Goal: Task Accomplishment & Management: Use online tool/utility

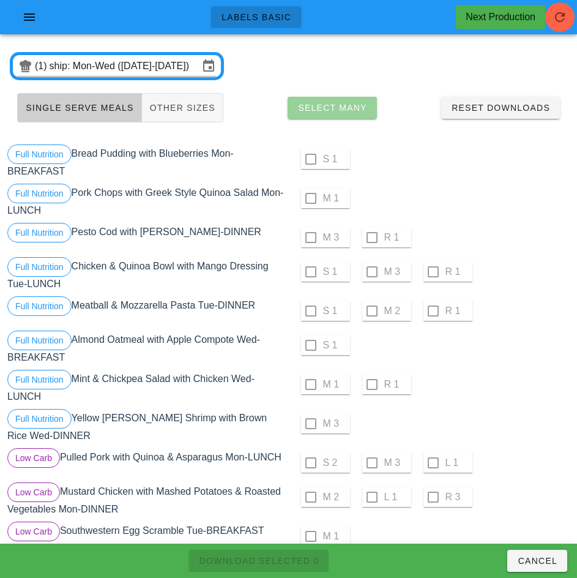
click at [354, 111] on span "Select Many" at bounding box center [333, 108] width 70 height 10
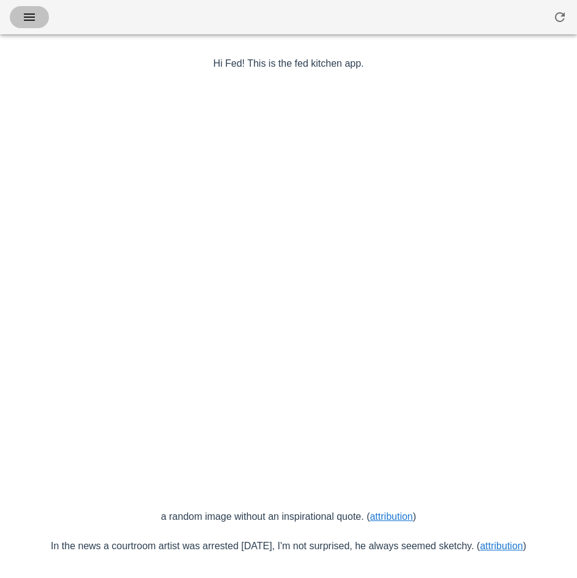
click at [39, 17] on span "button" at bounding box center [30, 17] width 20 height 15
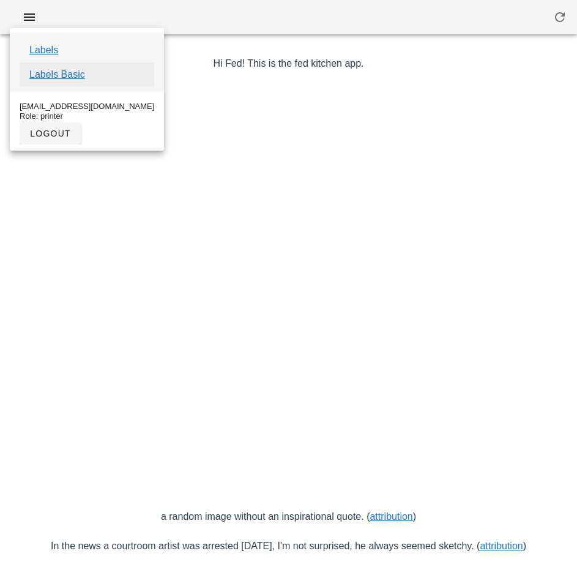
click at [80, 78] on link "Labels Basic" at bounding box center [57, 74] width 56 height 15
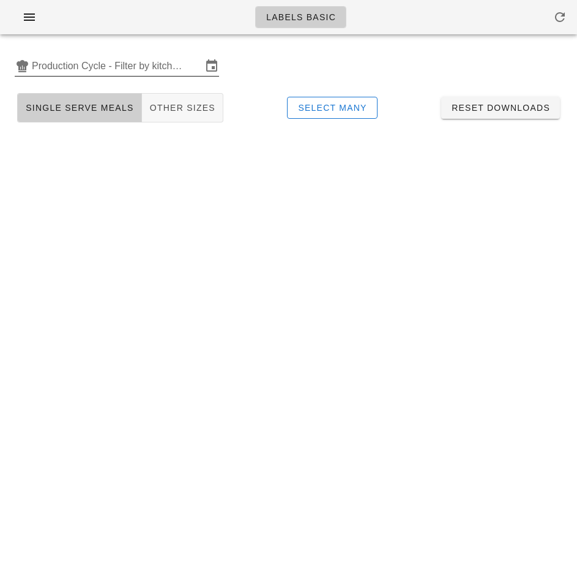
click at [119, 71] on input "Production Cycle - Filter by kitchen production schedules" at bounding box center [117, 66] width 170 height 20
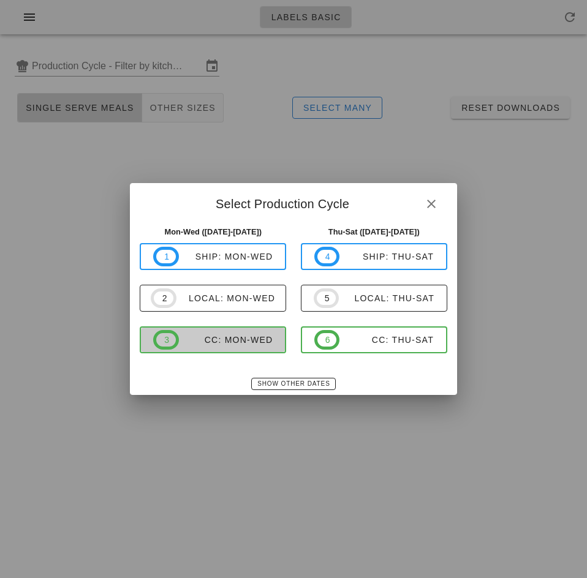
click at [238, 340] on div "CC: Mon-Wed" at bounding box center [226, 340] width 94 height 10
type input "CC: Mon-Wed ([DATE]-[DATE])"
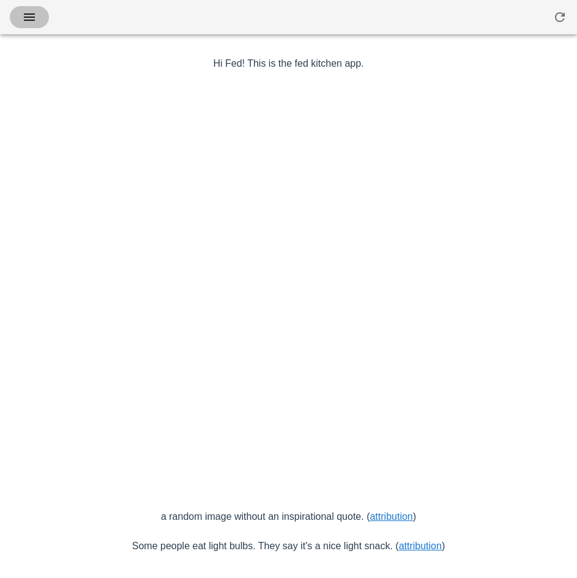
click at [28, 20] on icon "button" at bounding box center [29, 17] width 15 height 15
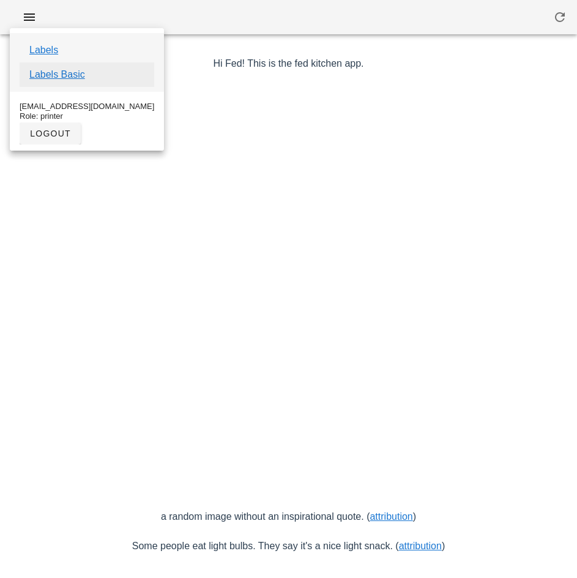
click at [73, 78] on link "Labels Basic" at bounding box center [57, 74] width 56 height 15
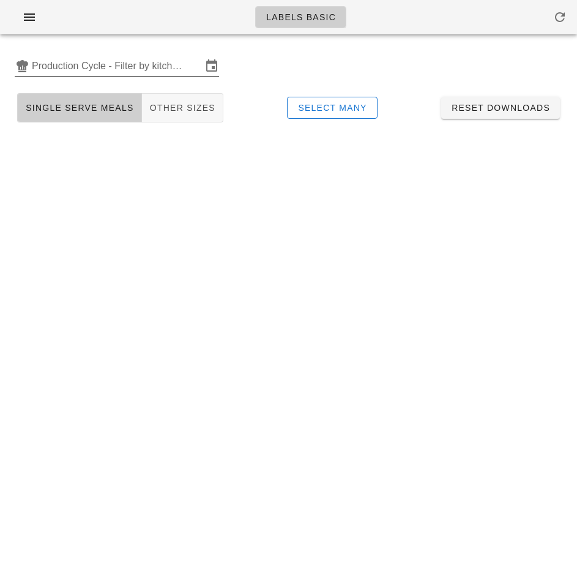
click at [138, 66] on input "Production Cycle - Filter by kitchen production schedules" at bounding box center [117, 66] width 170 height 20
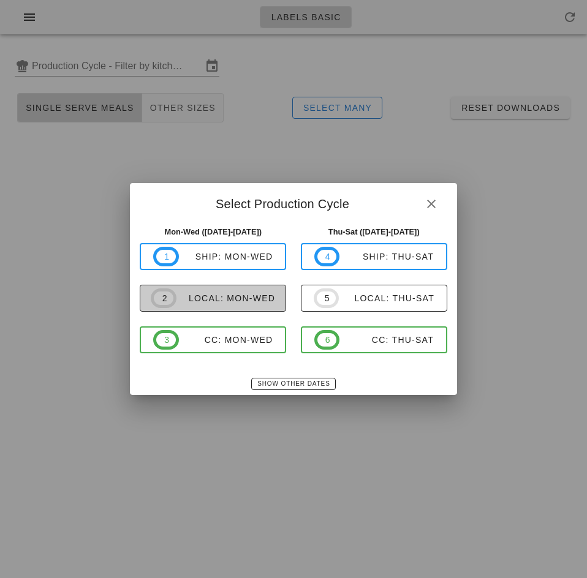
click at [249, 307] on span "2 local: Mon-Wed" at bounding box center [213, 298] width 124 height 20
type input "local: Mon-Wed (Sep 22-Sep 24)"
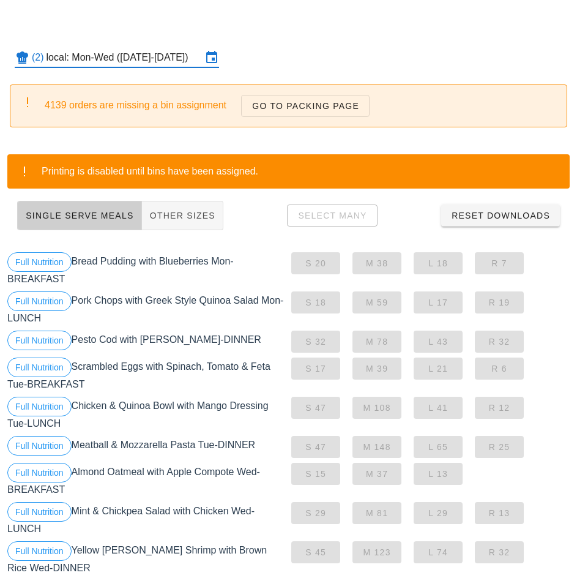
scroll to position [9, 0]
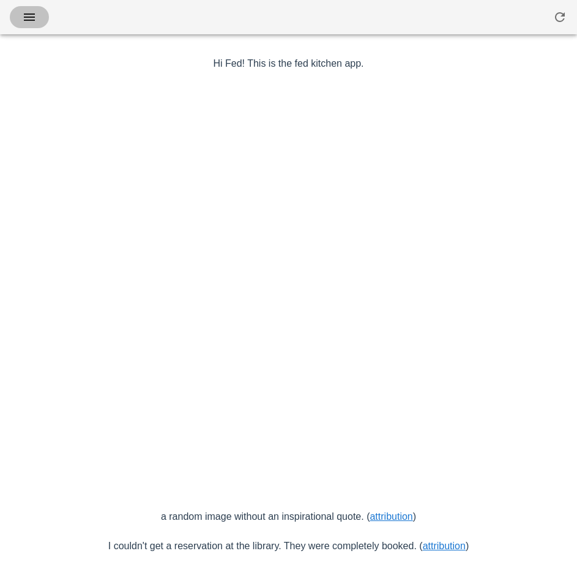
click at [27, 15] on icon "button" at bounding box center [29, 17] width 15 height 15
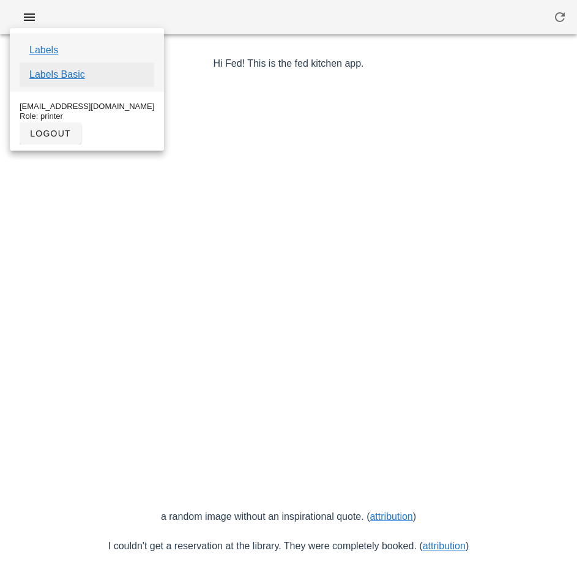
click at [77, 75] on link "Labels Basic" at bounding box center [57, 74] width 56 height 15
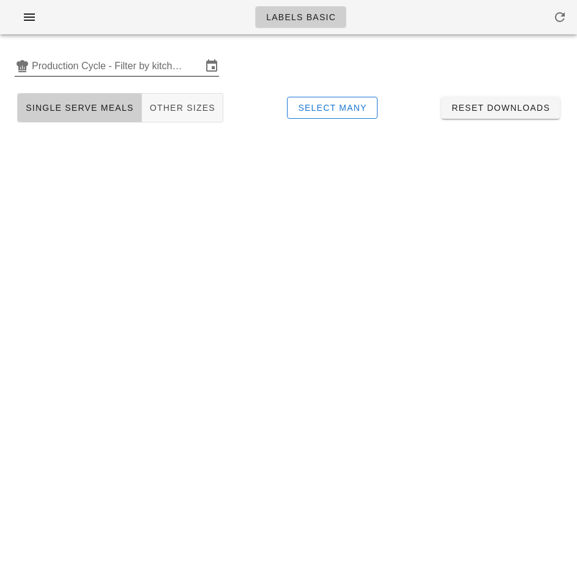
click at [135, 65] on input "Production Cycle - Filter by kitchen production schedules" at bounding box center [117, 66] width 170 height 20
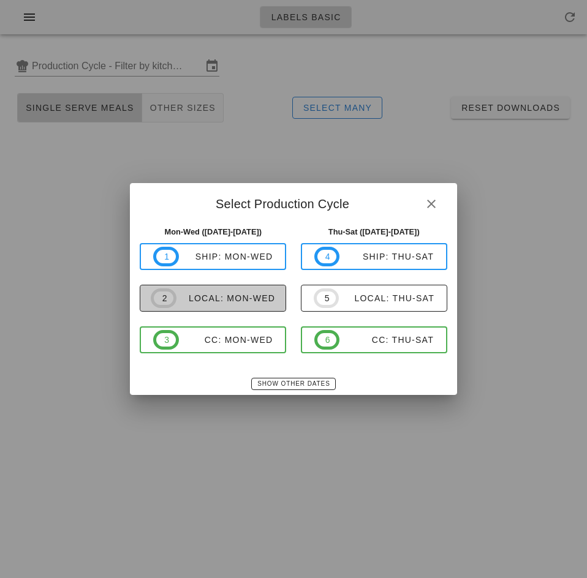
click at [263, 300] on div "local: Mon-Wed" at bounding box center [225, 298] width 99 height 10
type input "local: Mon-Wed ([DATE]-[DATE])"
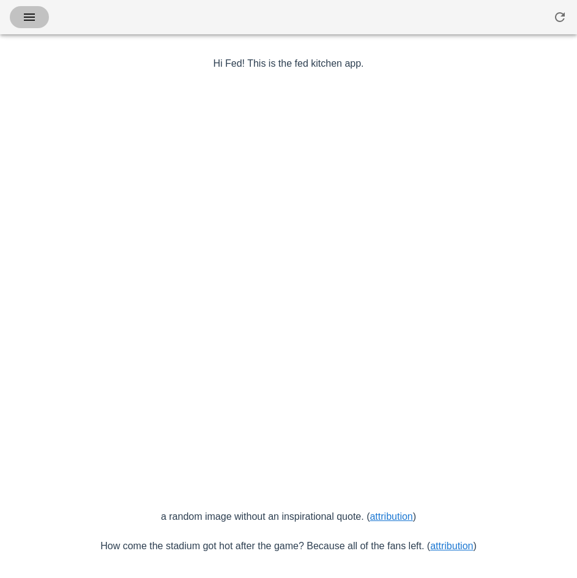
click at [33, 17] on icon "button" at bounding box center [29, 17] width 15 height 15
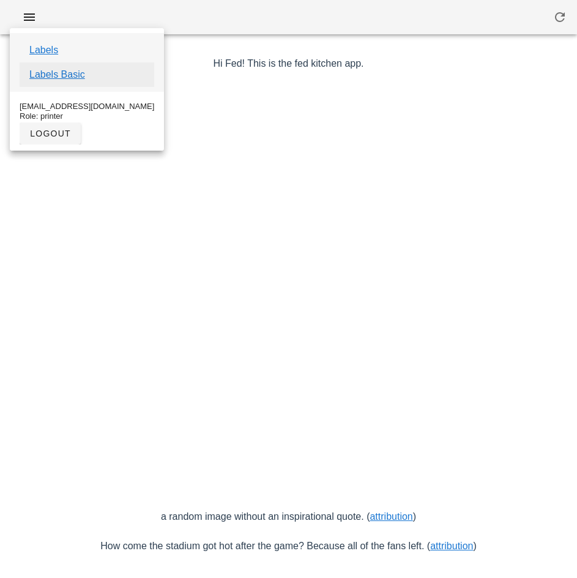
click at [81, 76] on link "Labels Basic" at bounding box center [57, 74] width 56 height 15
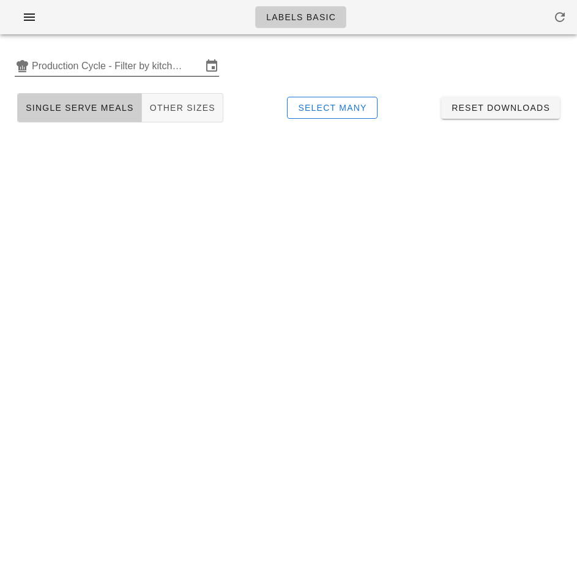
click at [99, 67] on input "Production Cycle - Filter by kitchen production schedules" at bounding box center [117, 66] width 170 height 20
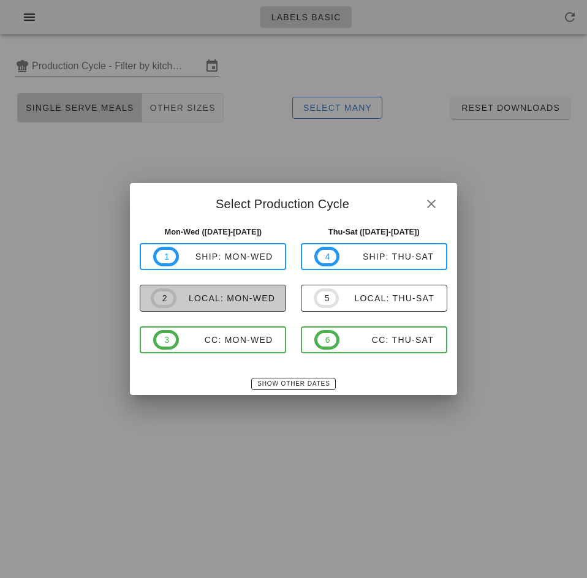
click at [237, 304] on span "2 local: Mon-Wed" at bounding box center [213, 298] width 124 height 20
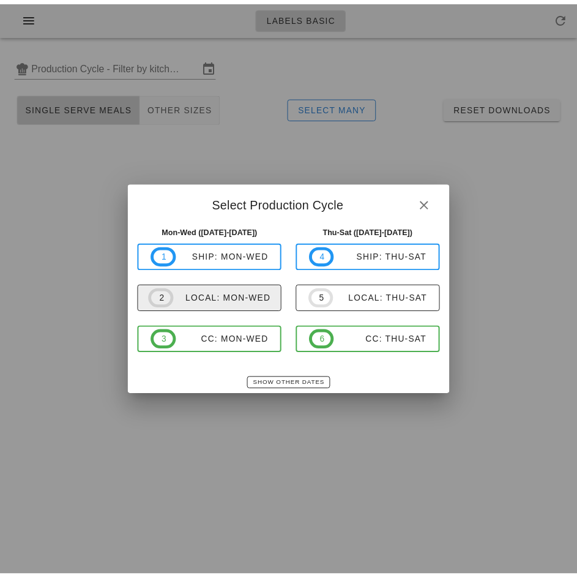
type input "local: Mon-Wed ([DATE]-[DATE])"
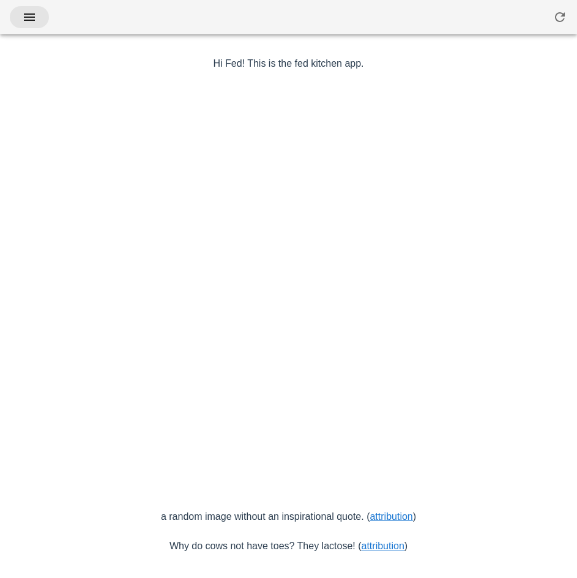
click at [29, 17] on icon "button" at bounding box center [29, 17] width 15 height 15
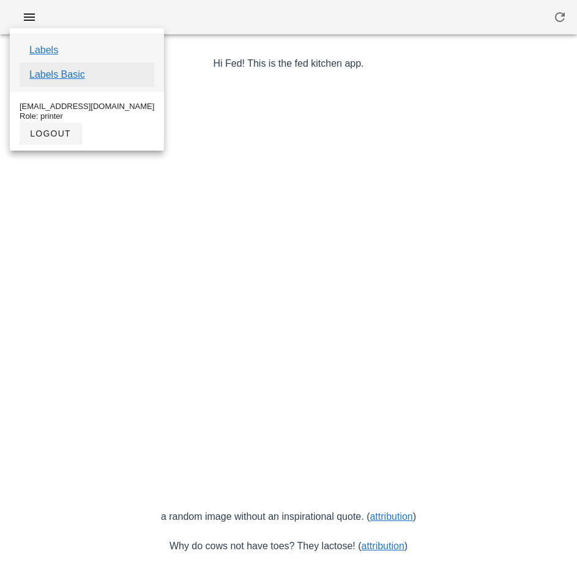
click at [77, 75] on link "Labels Basic" at bounding box center [57, 74] width 56 height 15
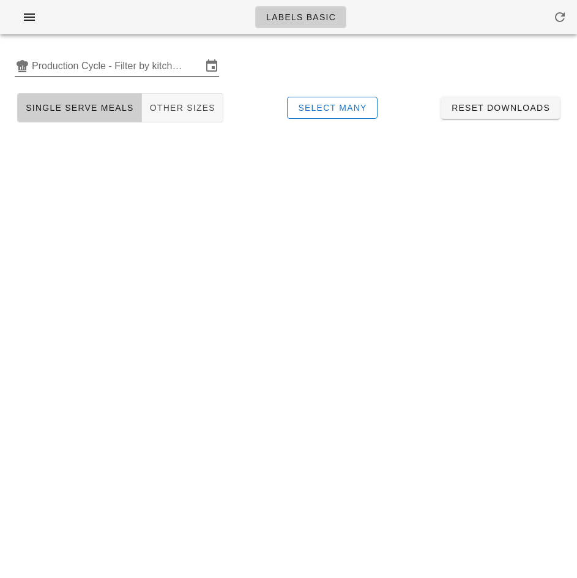
click at [100, 68] on input "Production Cycle - Filter by kitchen production schedules" at bounding box center [117, 66] width 170 height 20
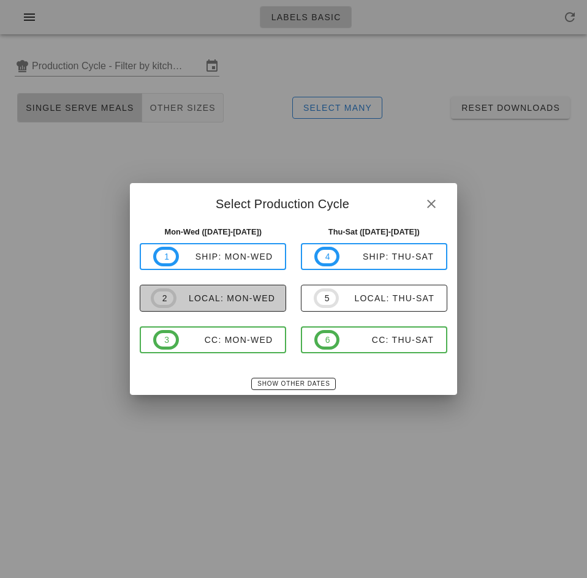
click at [246, 296] on div "local: Mon-Wed" at bounding box center [225, 298] width 99 height 10
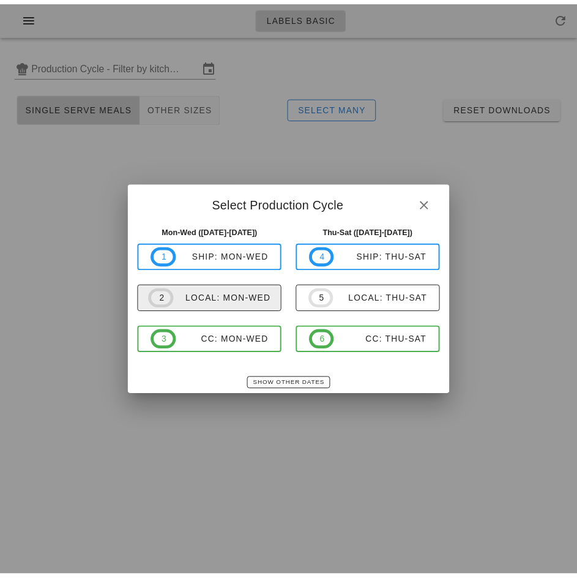
type input "local: Mon-Wed ([DATE]-[DATE])"
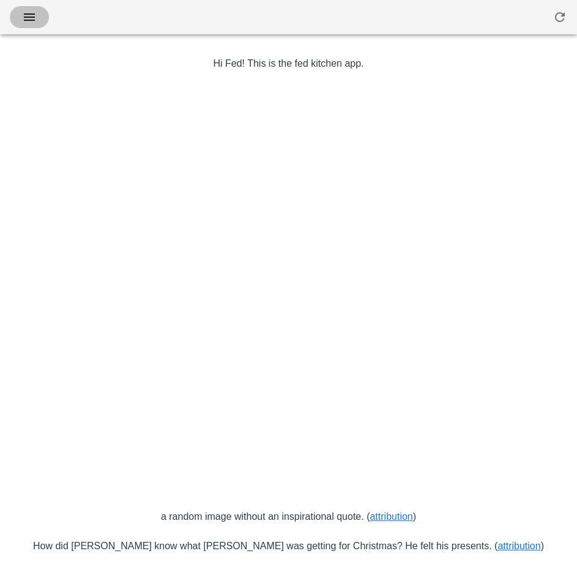
click at [34, 16] on icon "button" at bounding box center [29, 17] width 15 height 15
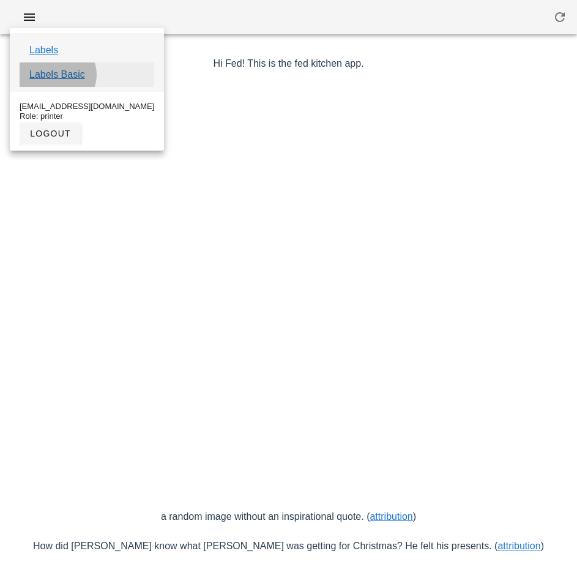
click at [70, 79] on link "Labels Basic" at bounding box center [57, 74] width 56 height 15
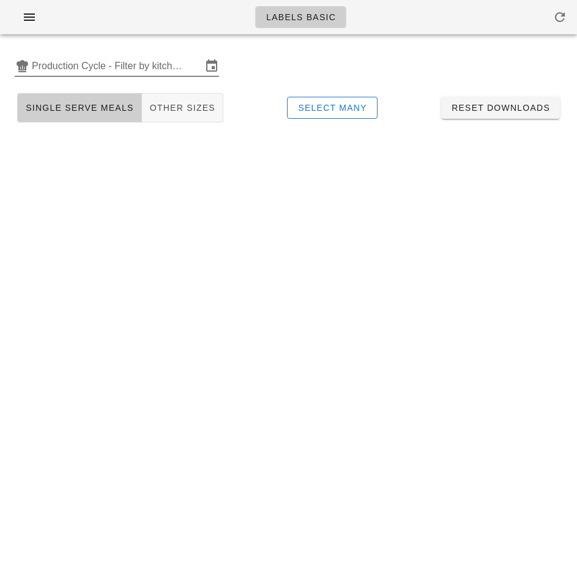
click at [96, 69] on input "Production Cycle - Filter by kitchen production schedules" at bounding box center [117, 66] width 170 height 20
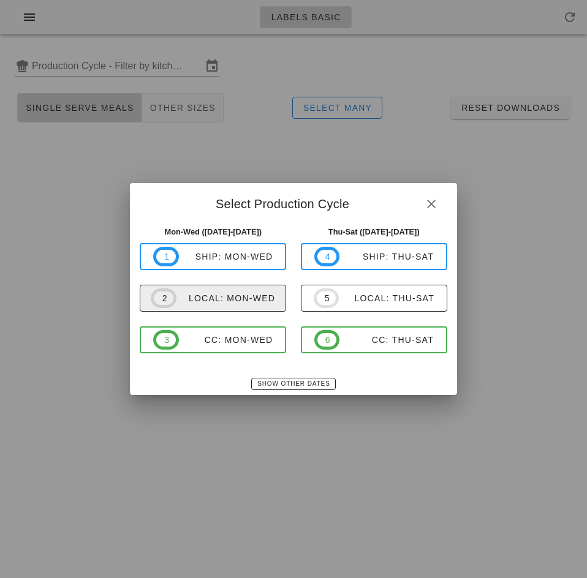
click at [255, 299] on div "local: Mon-Wed" at bounding box center [225, 298] width 99 height 10
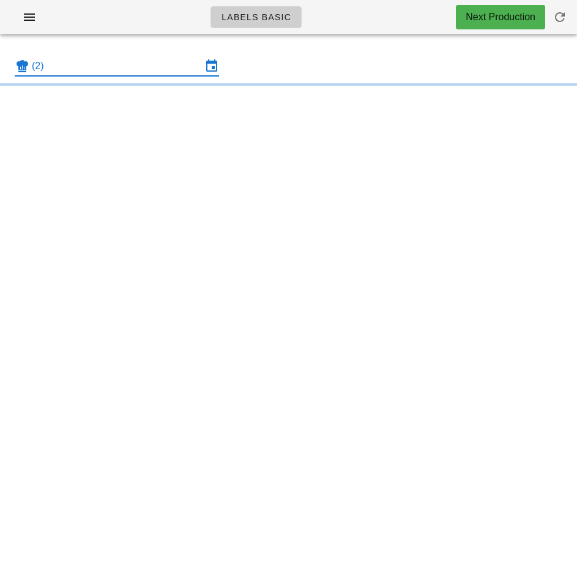
type input "local: Mon-Wed ([DATE]-[DATE])"
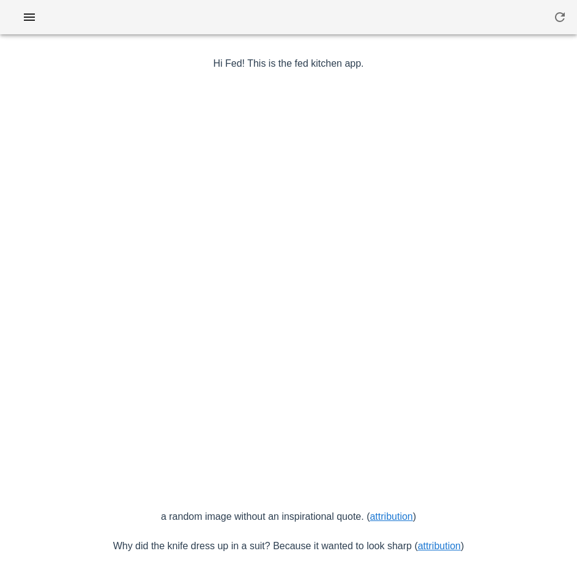
click at [37, 14] on span "button" at bounding box center [30, 17] width 20 height 15
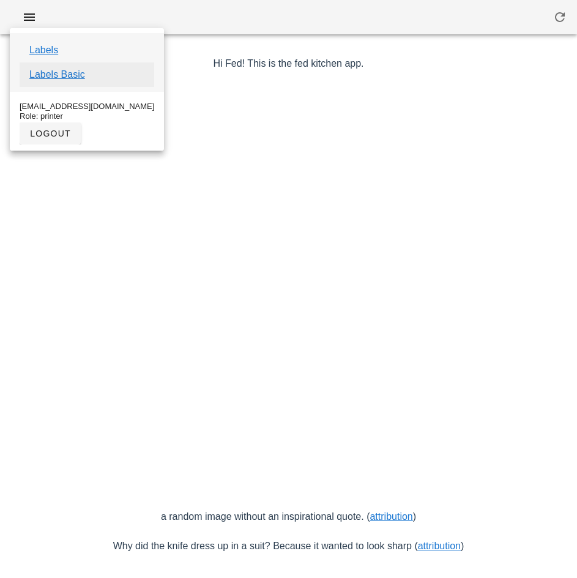
click at [78, 77] on link "Labels Basic" at bounding box center [57, 74] width 56 height 15
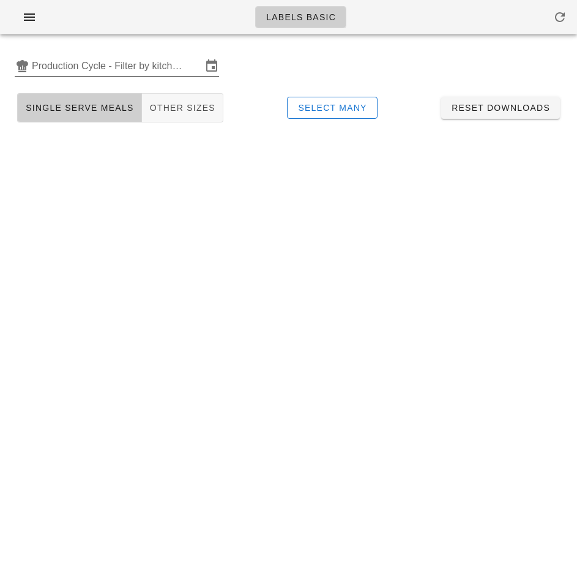
click at [98, 63] on input "Production Cycle - Filter by kitchen production schedules" at bounding box center [117, 66] width 170 height 20
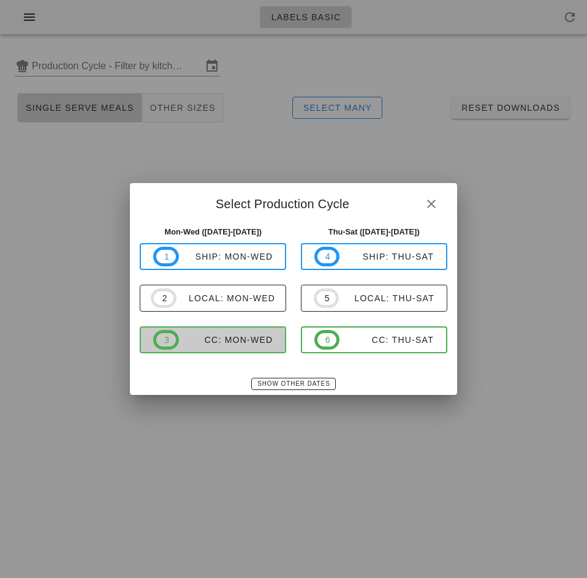
click at [233, 343] on div "CC: Mon-Wed" at bounding box center [226, 340] width 94 height 10
type input "CC: Mon-Wed ([DATE]-[DATE])"
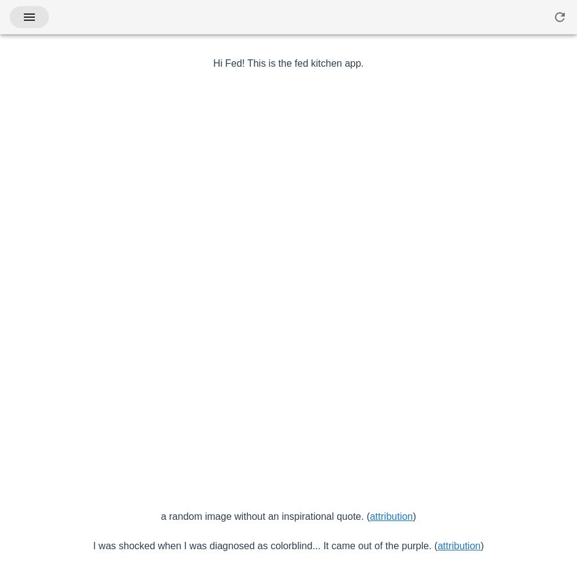
click at [32, 22] on icon "button" at bounding box center [29, 17] width 15 height 15
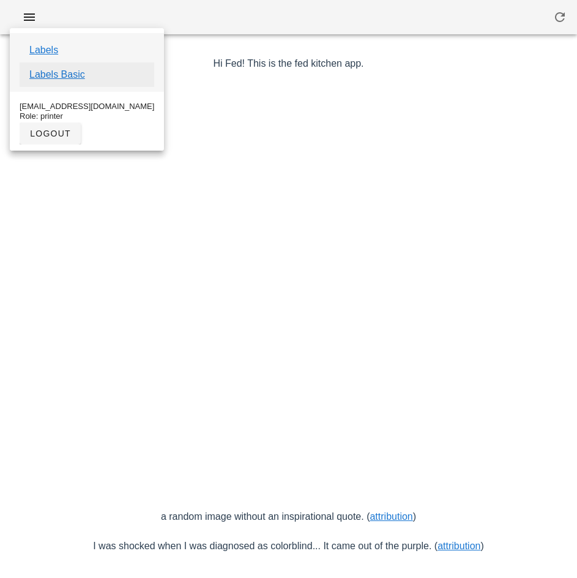
click at [77, 77] on link "Labels Basic" at bounding box center [57, 74] width 56 height 15
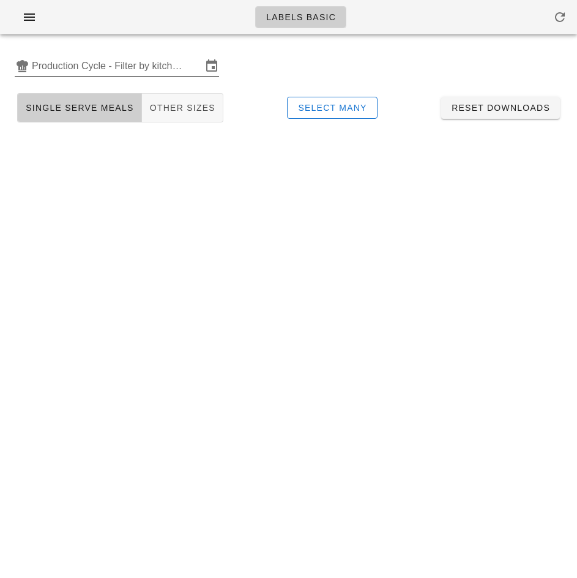
click at [97, 60] on input "Production Cycle - Filter by kitchen production schedules" at bounding box center [117, 66] width 170 height 20
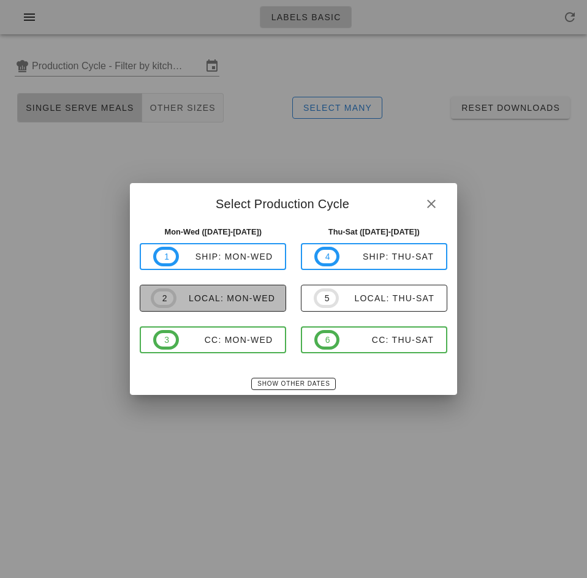
click at [237, 297] on div "local: Mon-Wed" at bounding box center [225, 298] width 99 height 10
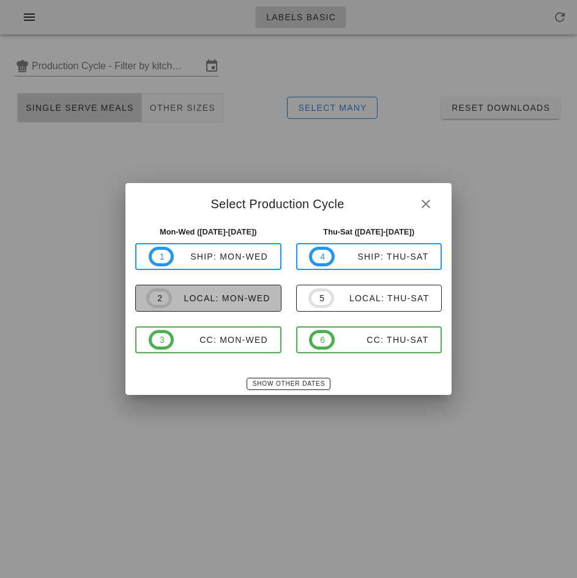
type input "local: Mon-Wed ([DATE]-[DATE])"
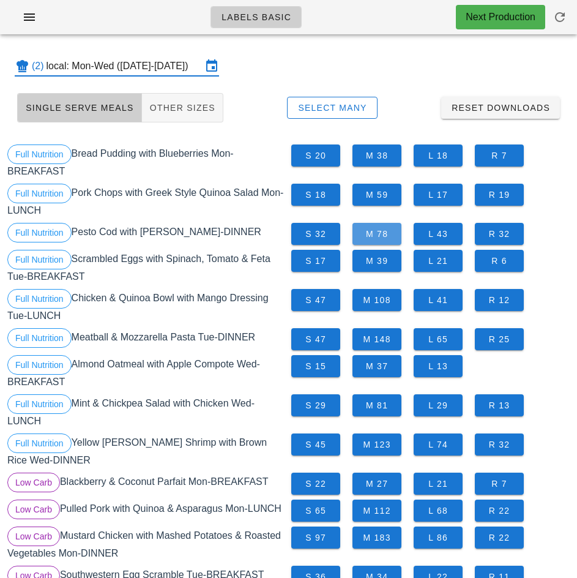
click at [384, 234] on span "M 78" at bounding box center [377, 234] width 29 height 10
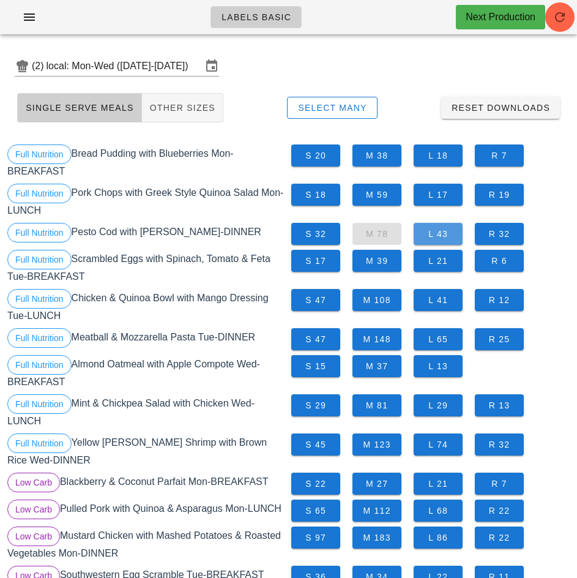
click at [444, 237] on span "L 43" at bounding box center [438, 234] width 29 height 10
click at [317, 238] on span "S 32" at bounding box center [315, 234] width 29 height 10
click at [380, 342] on span "M 148" at bounding box center [377, 339] width 29 height 10
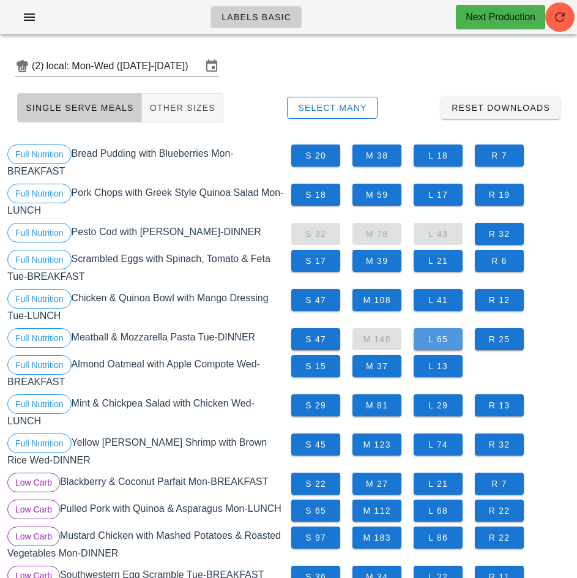
click at [439, 343] on span "L 65" at bounding box center [438, 339] width 29 height 10
click at [316, 339] on span "S 47" at bounding box center [315, 339] width 29 height 10
click at [317, 448] on span "S 45" at bounding box center [315, 445] width 29 height 10
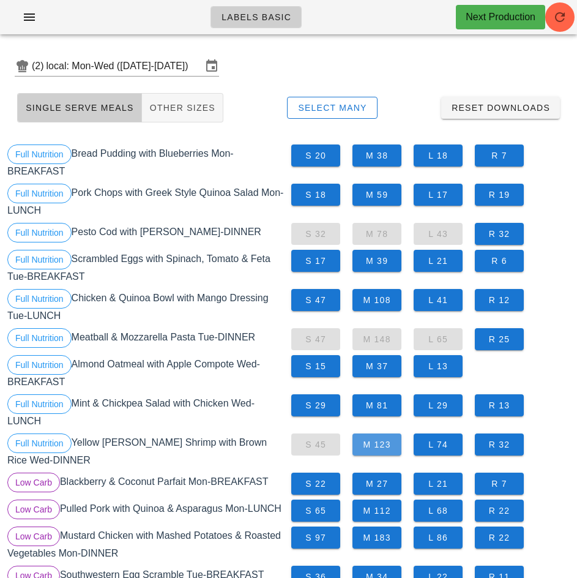
click at [386, 444] on span "M 123" at bounding box center [377, 445] width 29 height 10
click at [439, 446] on span "L 74" at bounding box center [438, 445] width 29 height 10
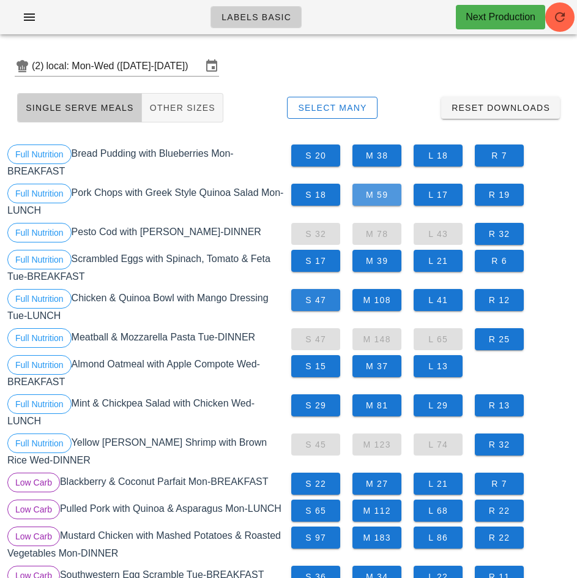
click at [377, 194] on span "M 59" at bounding box center [377, 195] width 29 height 10
click at [317, 304] on span "S 47" at bounding box center [315, 300] width 29 height 10
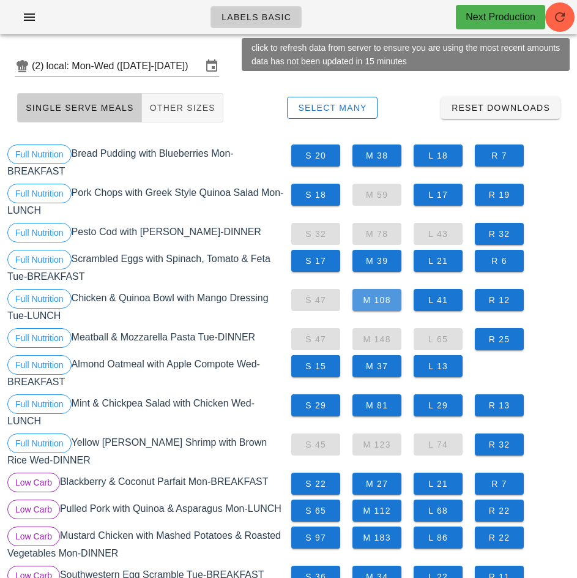
click at [378, 301] on span "M 108" at bounding box center [377, 300] width 29 height 10
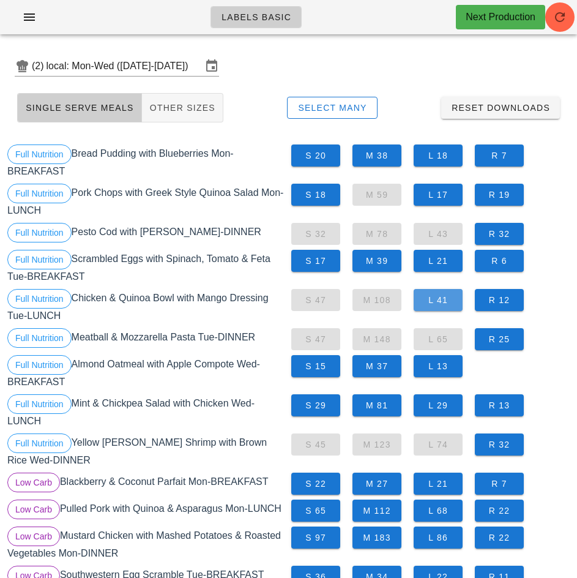
click at [442, 304] on span "L 41" at bounding box center [438, 300] width 29 height 10
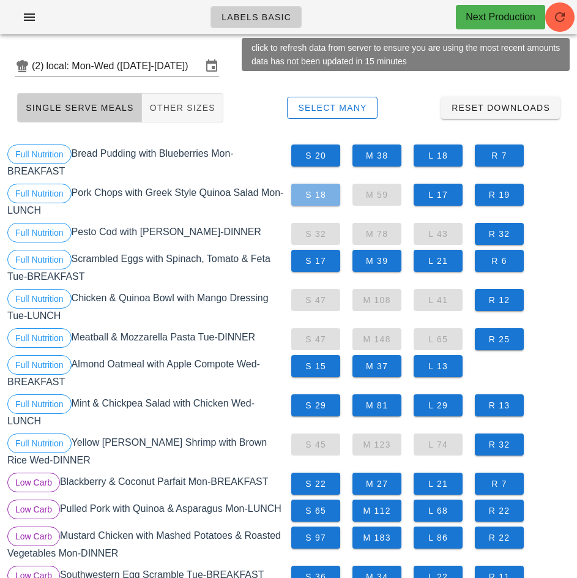
click at [321, 194] on span "S 18" at bounding box center [315, 195] width 29 height 10
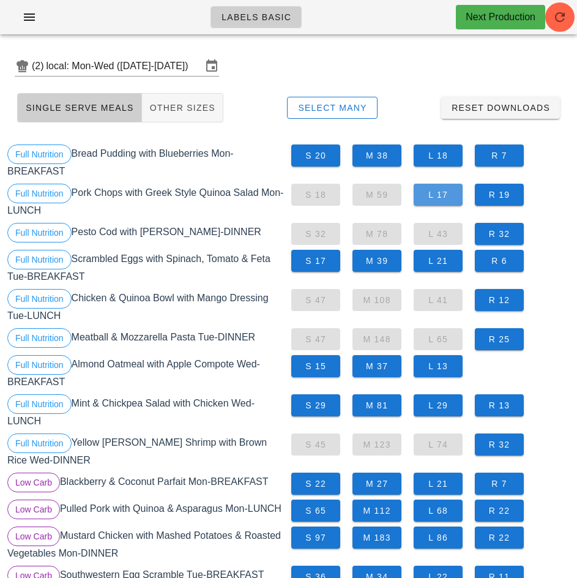
click at [441, 195] on span "L 17" at bounding box center [438, 195] width 29 height 10
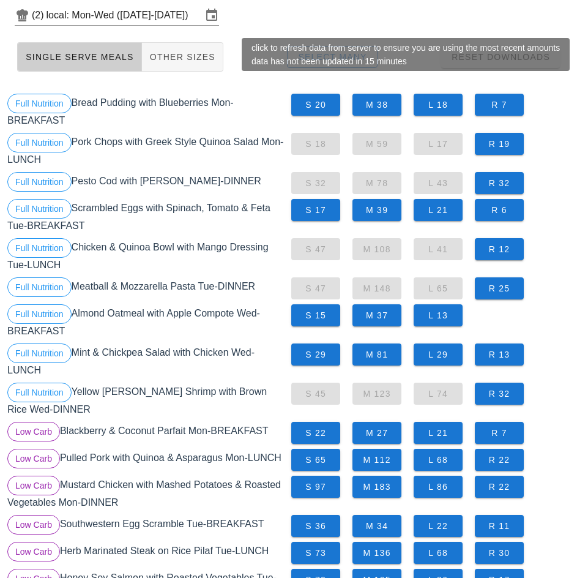
scroll to position [51, 0]
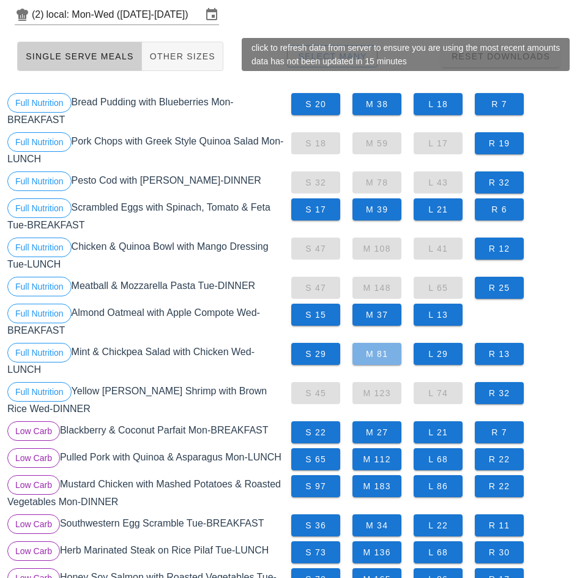
click at [383, 355] on span "M 81" at bounding box center [377, 354] width 29 height 10
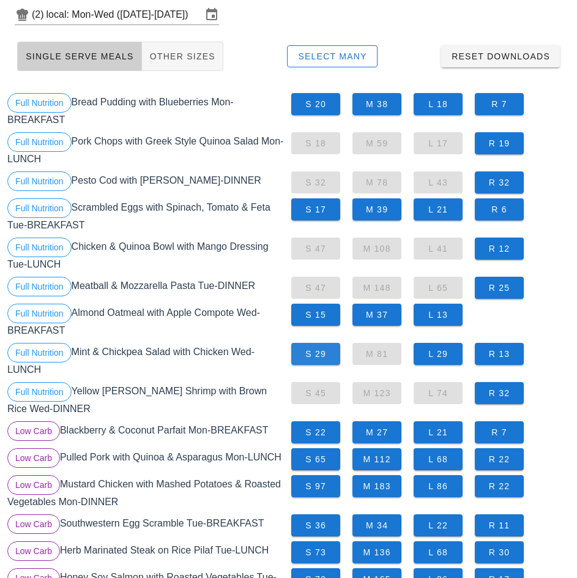
click at [317, 353] on span "S 29" at bounding box center [315, 354] width 29 height 10
click at [441, 353] on span "L 29" at bounding box center [438, 354] width 29 height 10
click at [386, 493] on button "M 183" at bounding box center [377, 486] width 49 height 22
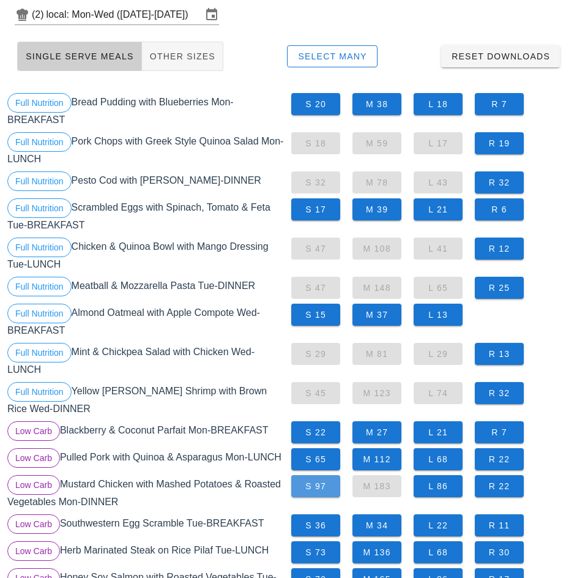
click at [320, 486] on span "S 97" at bounding box center [315, 486] width 29 height 10
click at [446, 485] on span "L 86" at bounding box center [438, 486] width 29 height 10
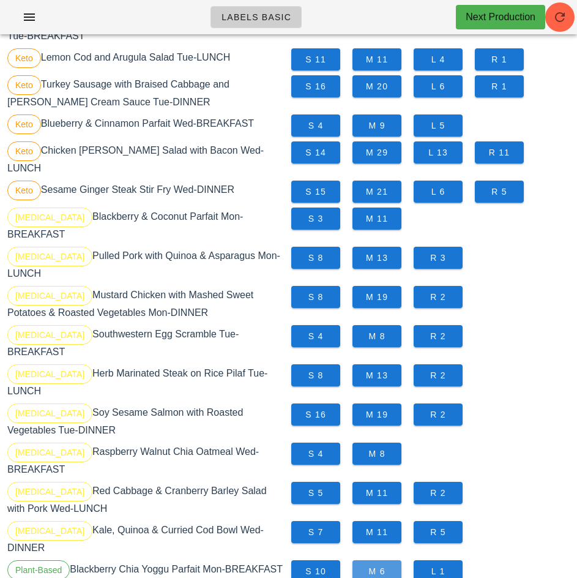
scroll to position [822, 0]
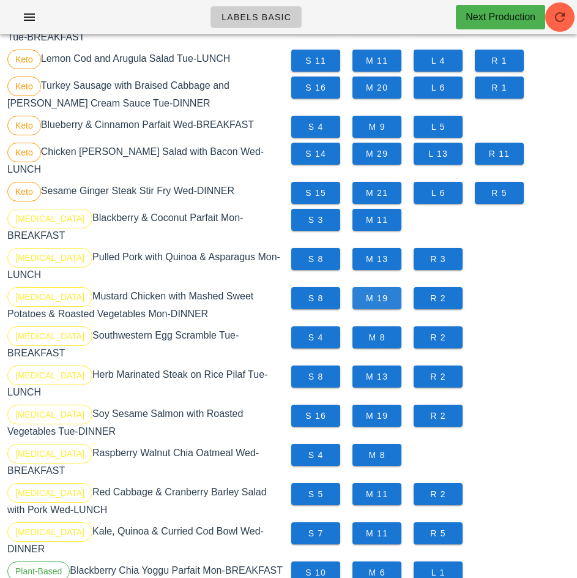
click at [378, 293] on span "M 19" at bounding box center [377, 298] width 29 height 10
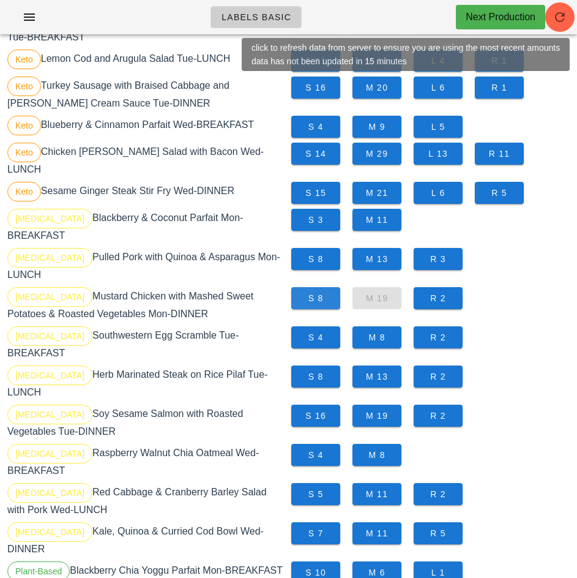
click at [320, 293] on span "S 8" at bounding box center [315, 298] width 29 height 10
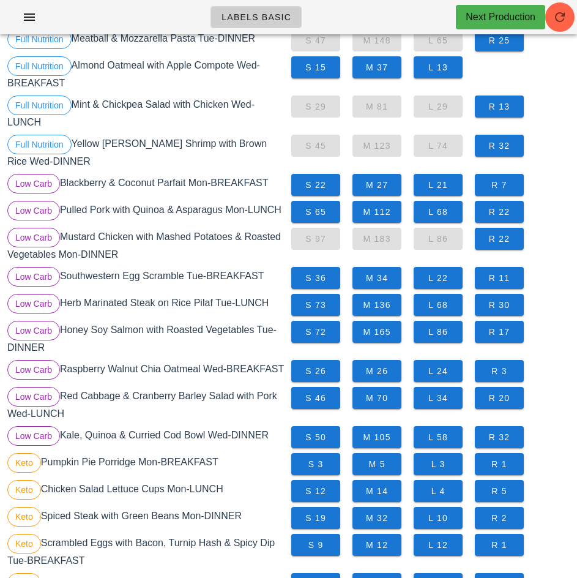
scroll to position [296, 0]
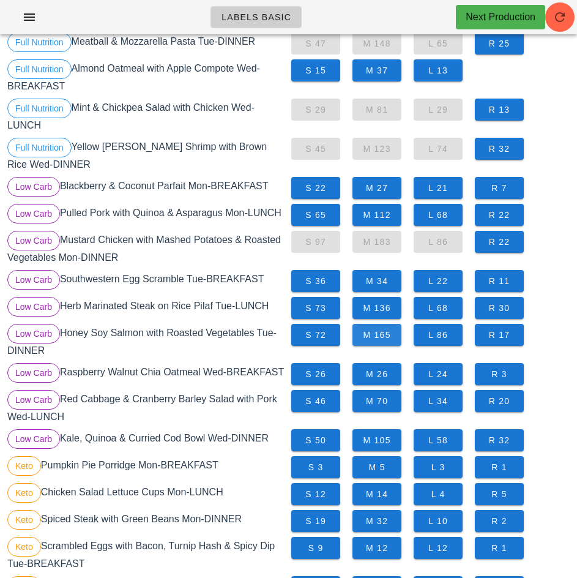
click at [382, 335] on span "M 165" at bounding box center [377, 335] width 29 height 10
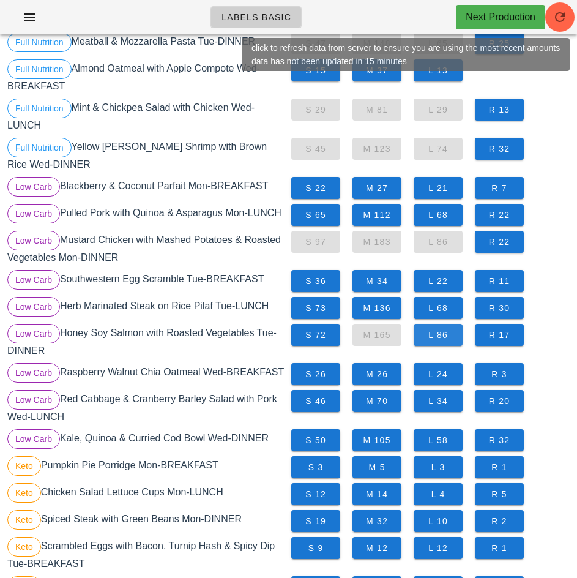
click at [444, 337] on span "L 86" at bounding box center [438, 335] width 29 height 10
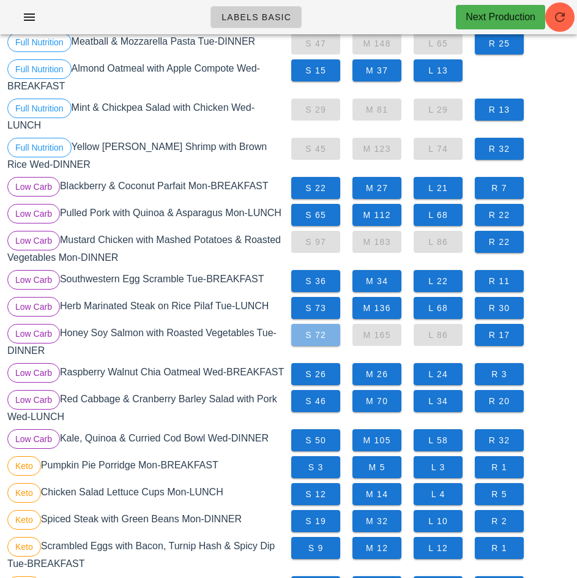
click at [314, 334] on span "S 72" at bounding box center [315, 335] width 29 height 10
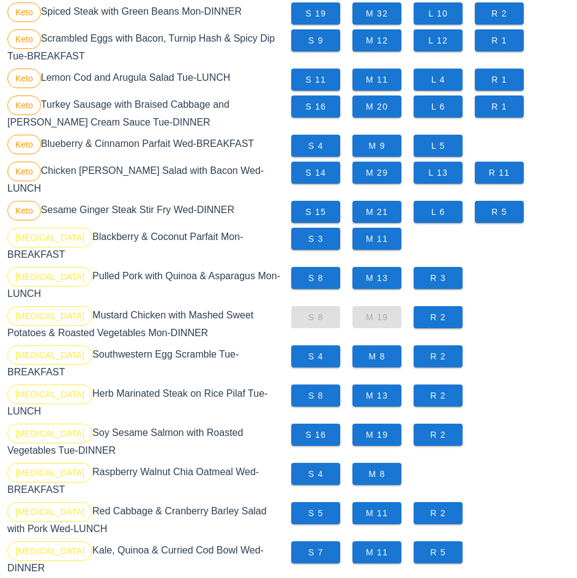
scroll to position [806, 0]
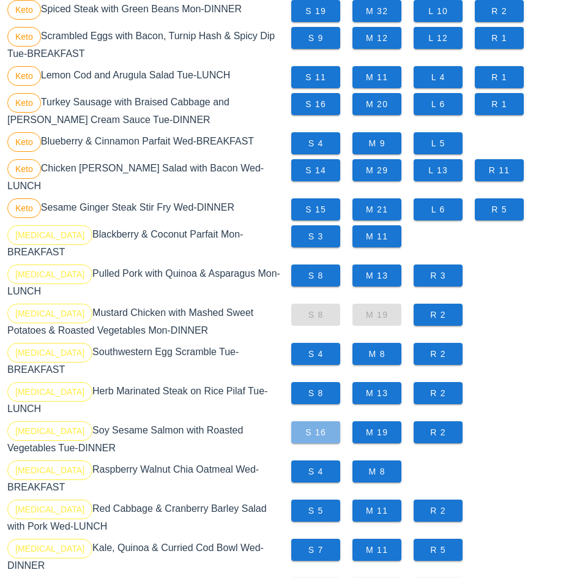
click at [326, 421] on button "S 16" at bounding box center [315, 432] width 49 height 22
click at [318, 419] on div "S 16 M 19 R 2" at bounding box center [431, 438] width 284 height 39
click at [382, 427] on span "M 19" at bounding box center [377, 432] width 29 height 10
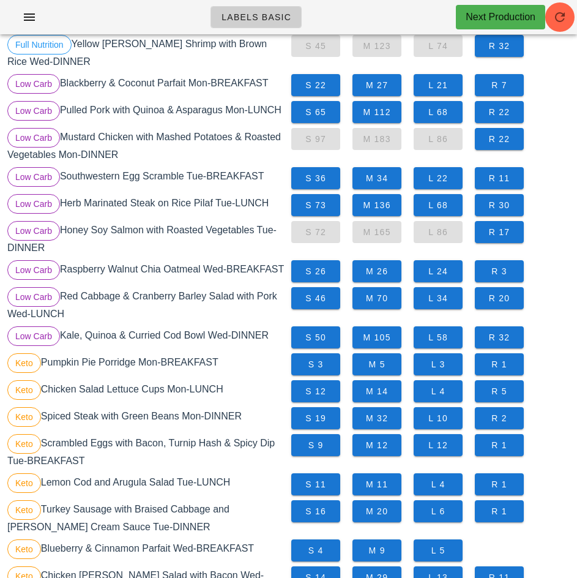
scroll to position [398, 0]
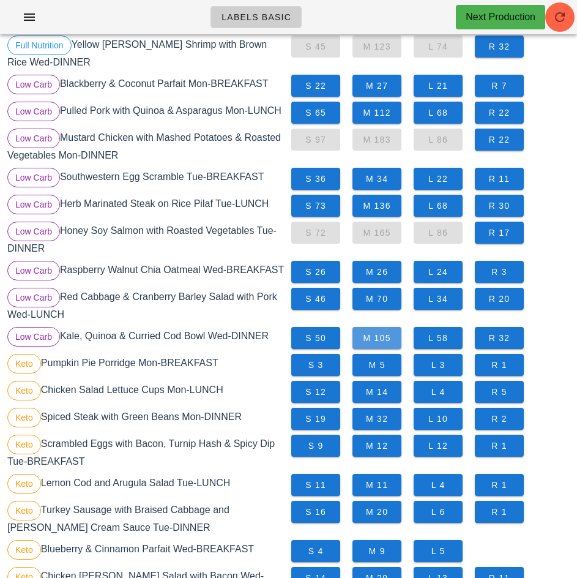
click at [381, 343] on span "M 105" at bounding box center [377, 338] width 29 height 10
click at [439, 343] on span "L 58" at bounding box center [438, 338] width 29 height 10
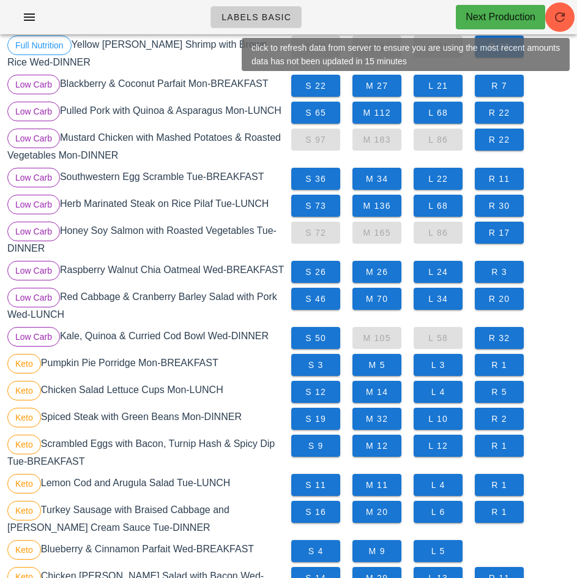
click at [554, 378] on div "S 3 M 5 L 3 R 1" at bounding box center [431, 364] width 284 height 27
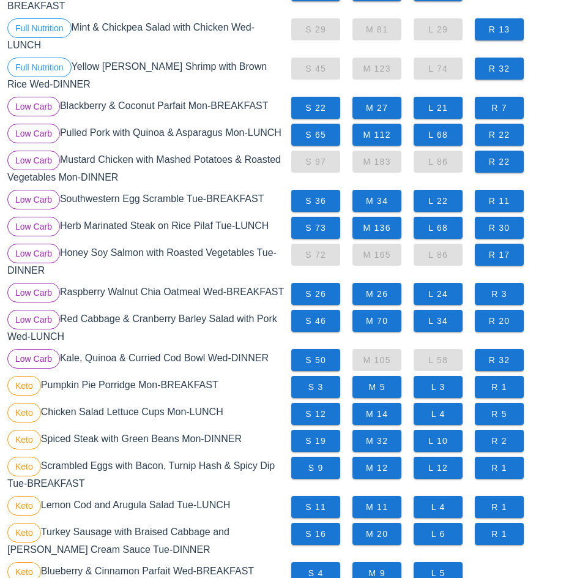
scroll to position [377, 0]
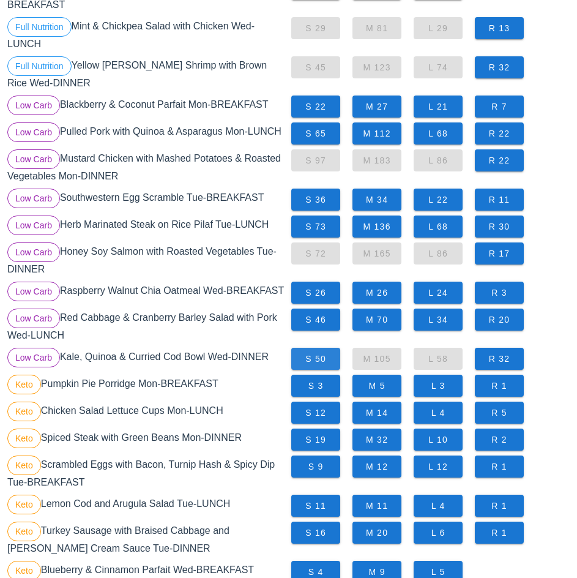
click at [319, 364] on span "S 50" at bounding box center [315, 359] width 29 height 10
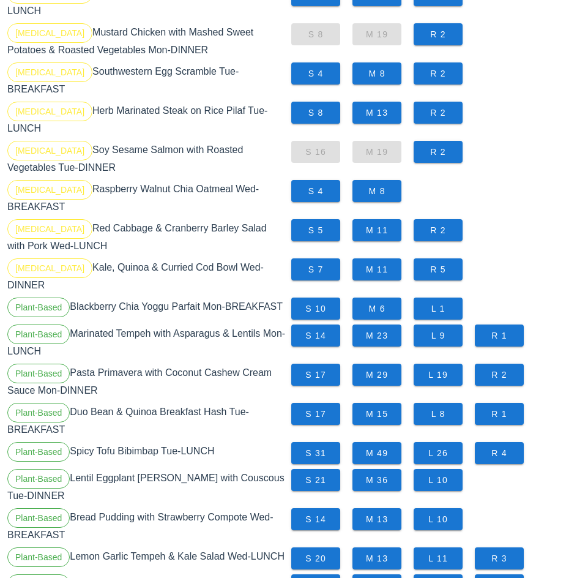
scroll to position [1105, 0]
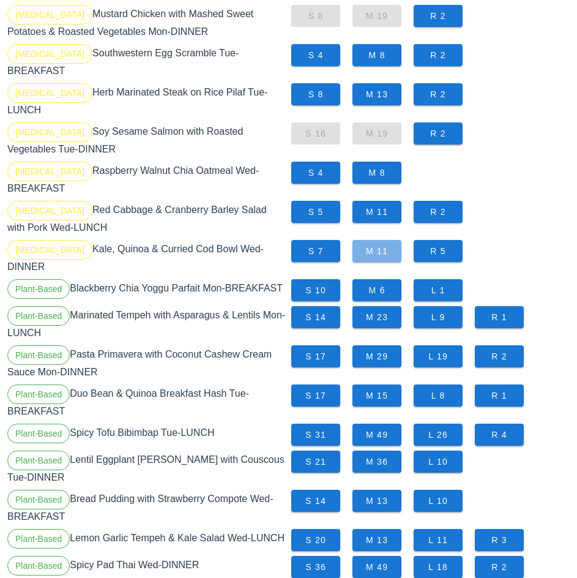
click at [381, 246] on span "M 11" at bounding box center [377, 251] width 29 height 10
click at [314, 246] on span "S 7" at bounding box center [315, 251] width 29 height 10
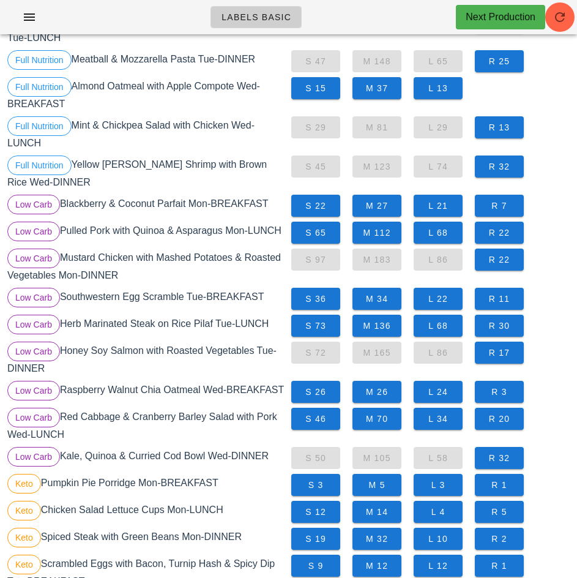
scroll to position [277, 0]
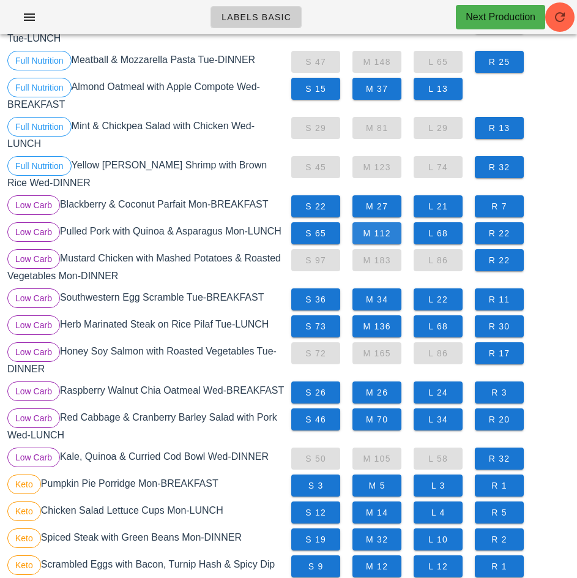
click at [384, 231] on span "M 112" at bounding box center [377, 233] width 29 height 10
click at [380, 328] on span "M 136" at bounding box center [377, 326] width 29 height 10
